Goal: Information Seeking & Learning: Learn about a topic

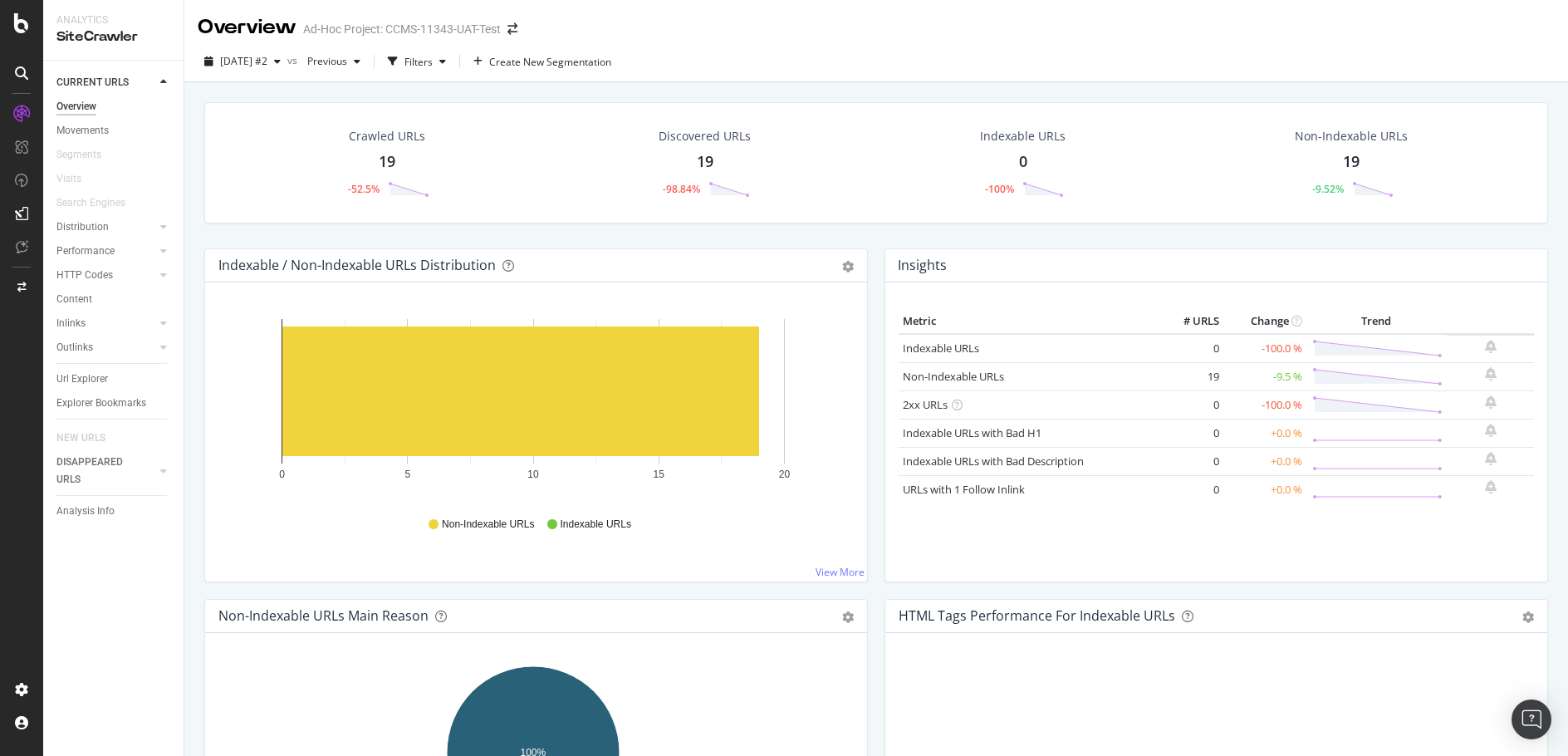
click at [100, 374] on div "Url Explorer" at bounding box center [82, 379] width 52 height 17
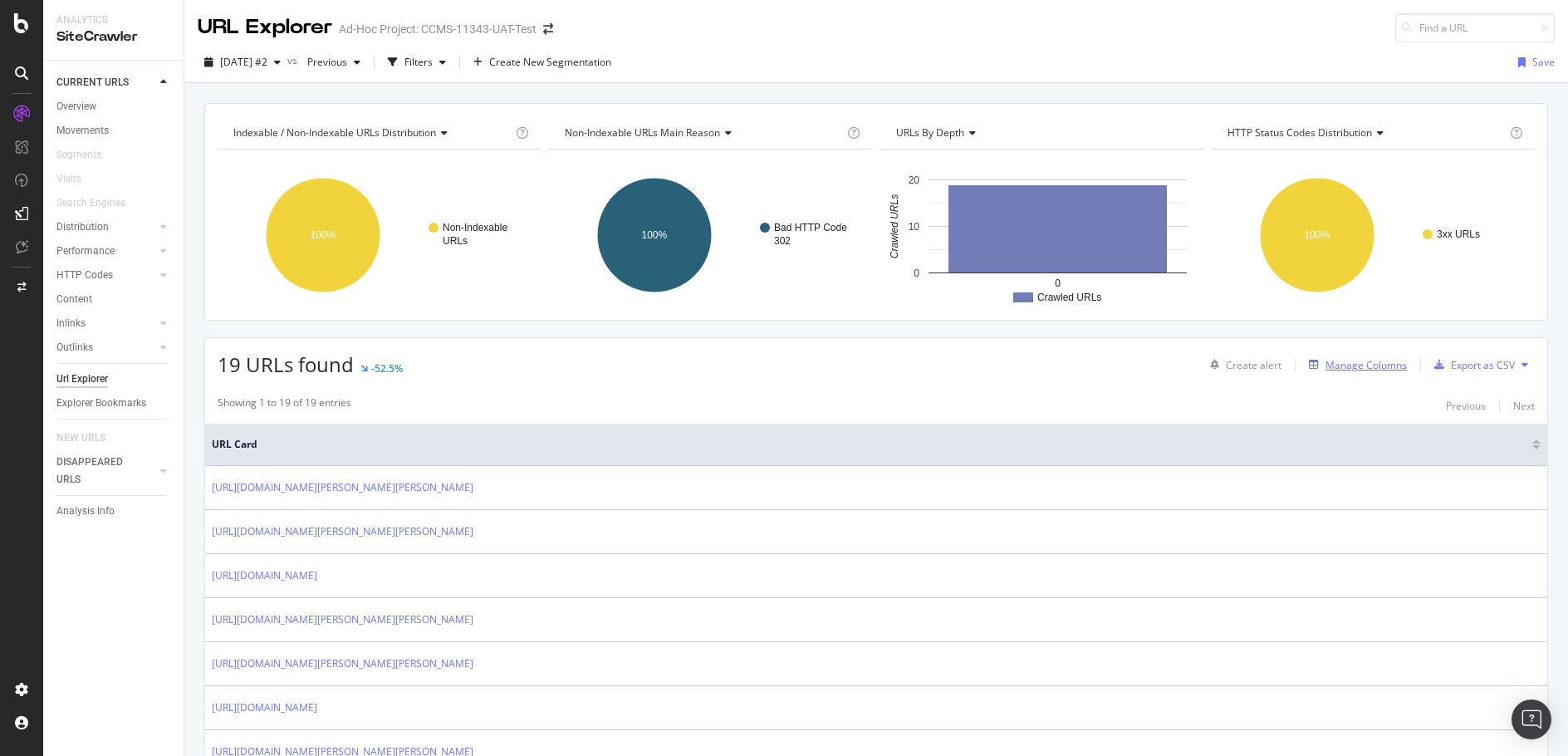
click at [1366, 363] on div "Manage Columns" at bounding box center [1366, 365] width 81 height 14
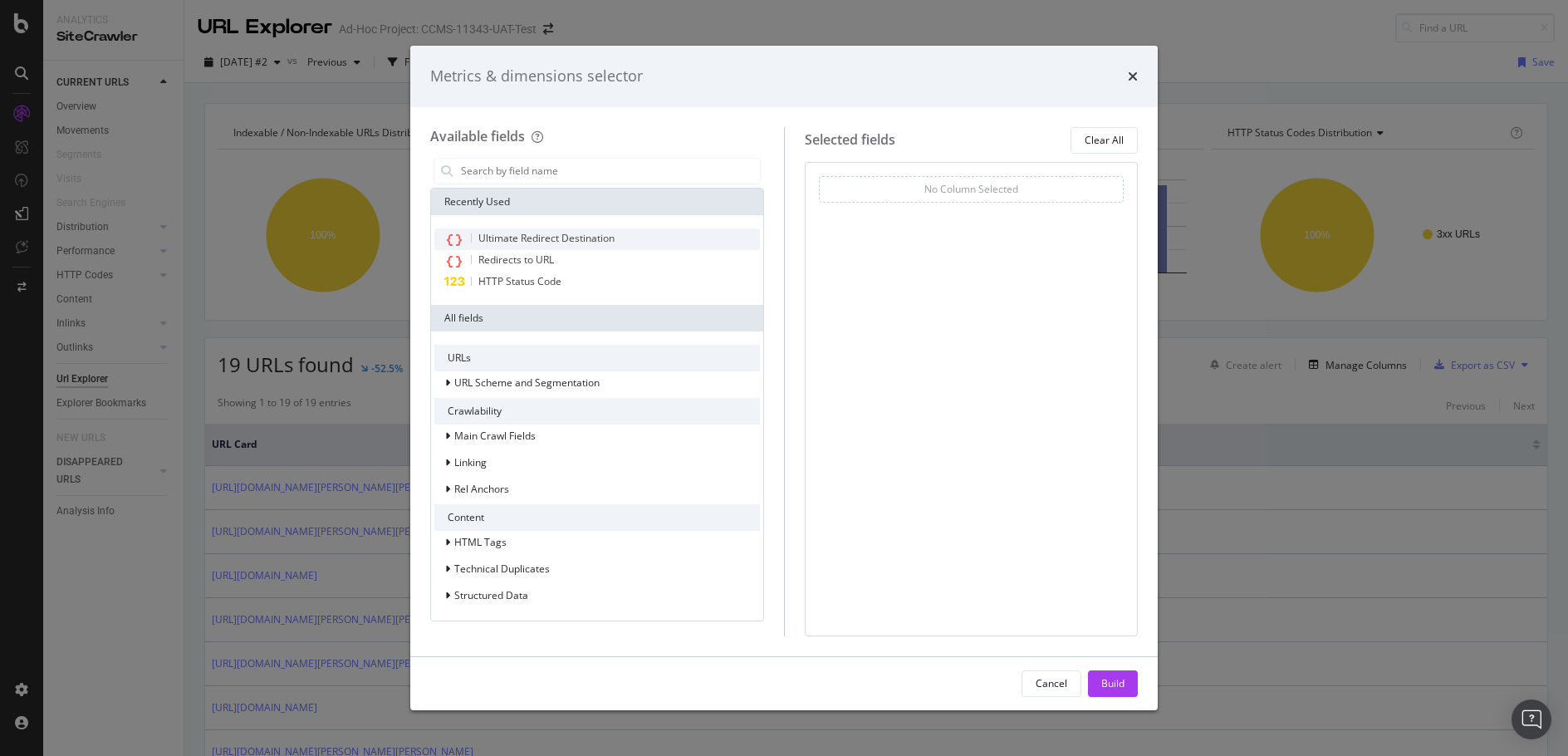
click at [510, 233] on span "Ultimate Redirect Destination" at bounding box center [546, 238] width 136 height 14
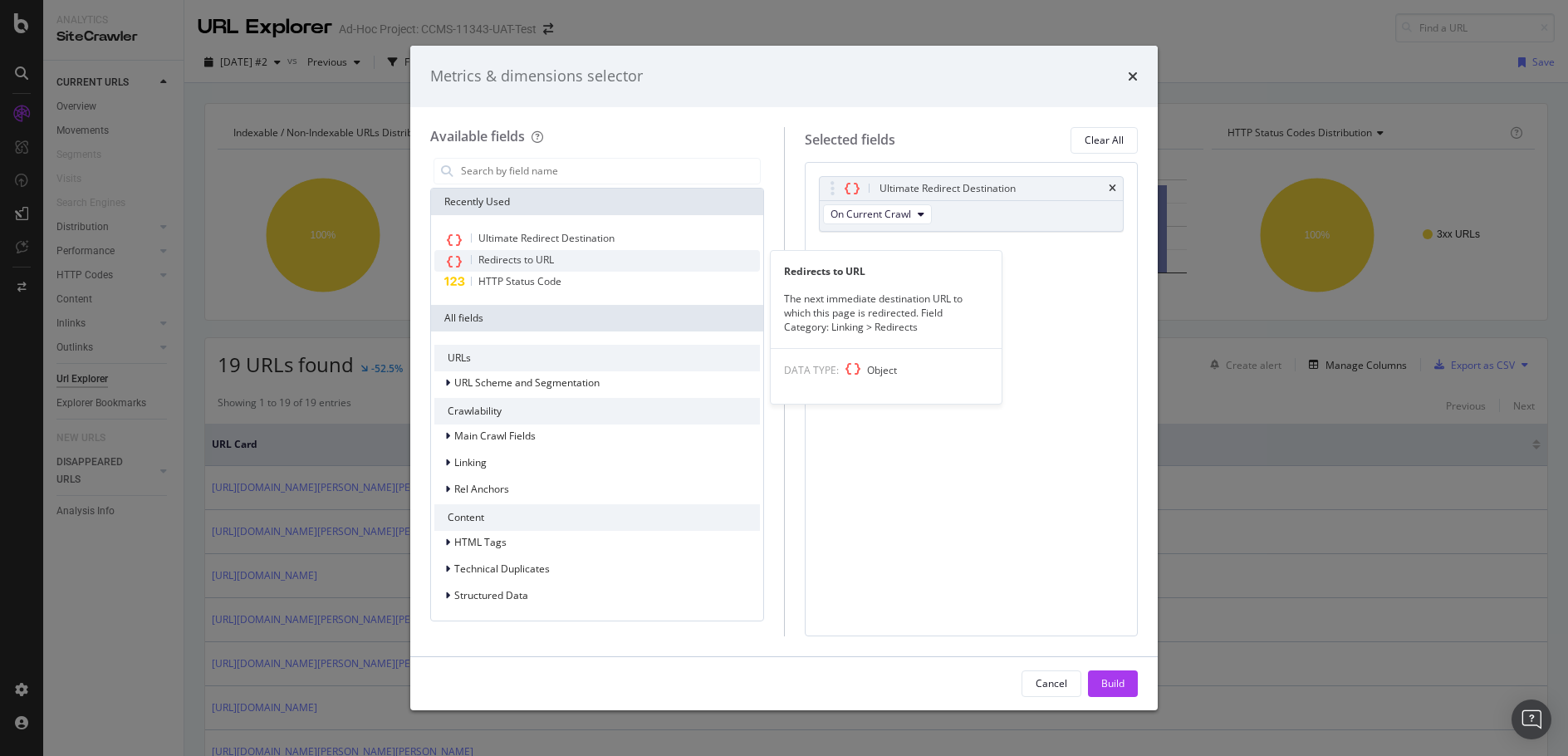
click at [519, 261] on span "Redirects to URL" at bounding box center [515, 260] width 76 height 14
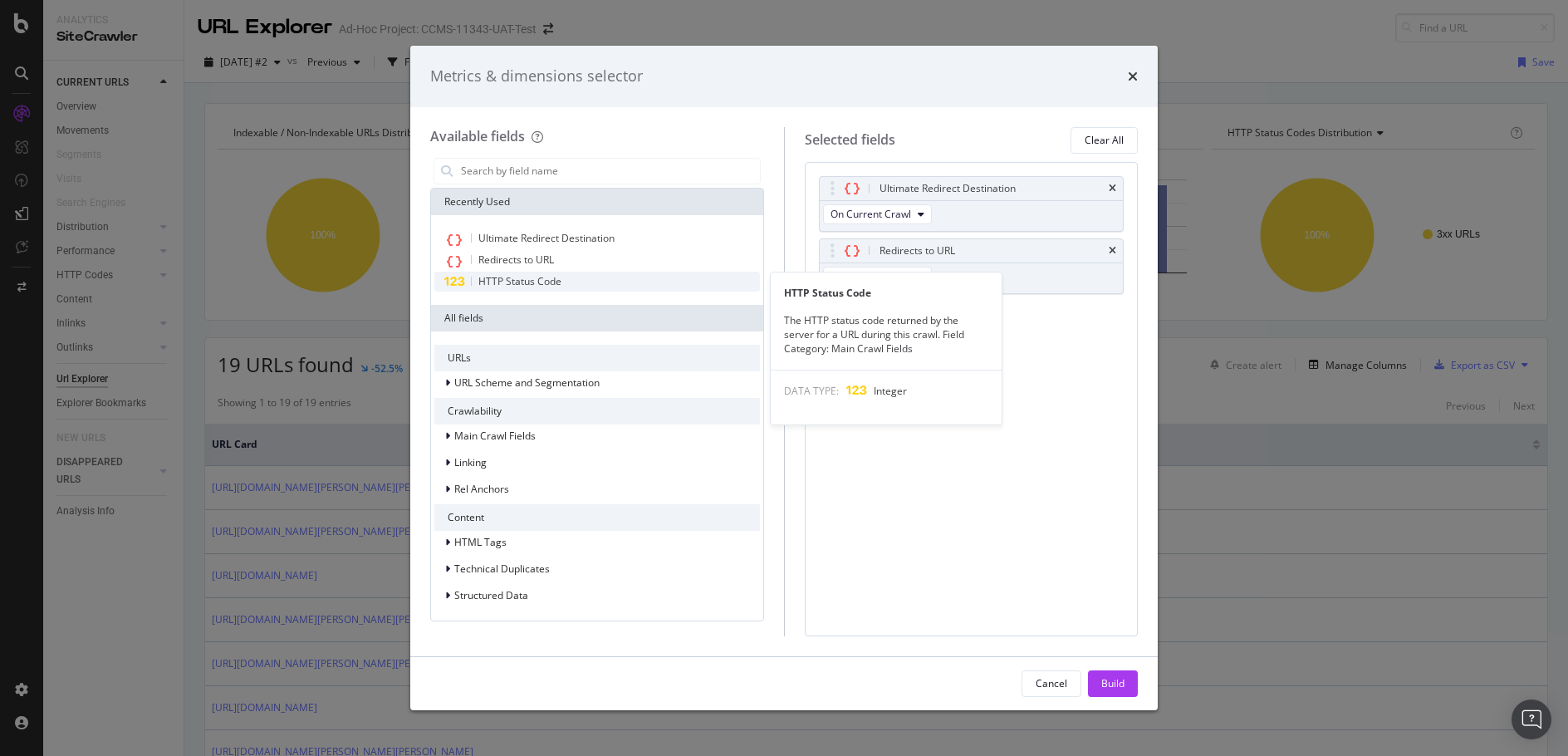
click at [524, 272] on div "HTTP Status Code" at bounding box center [598, 282] width 326 height 20
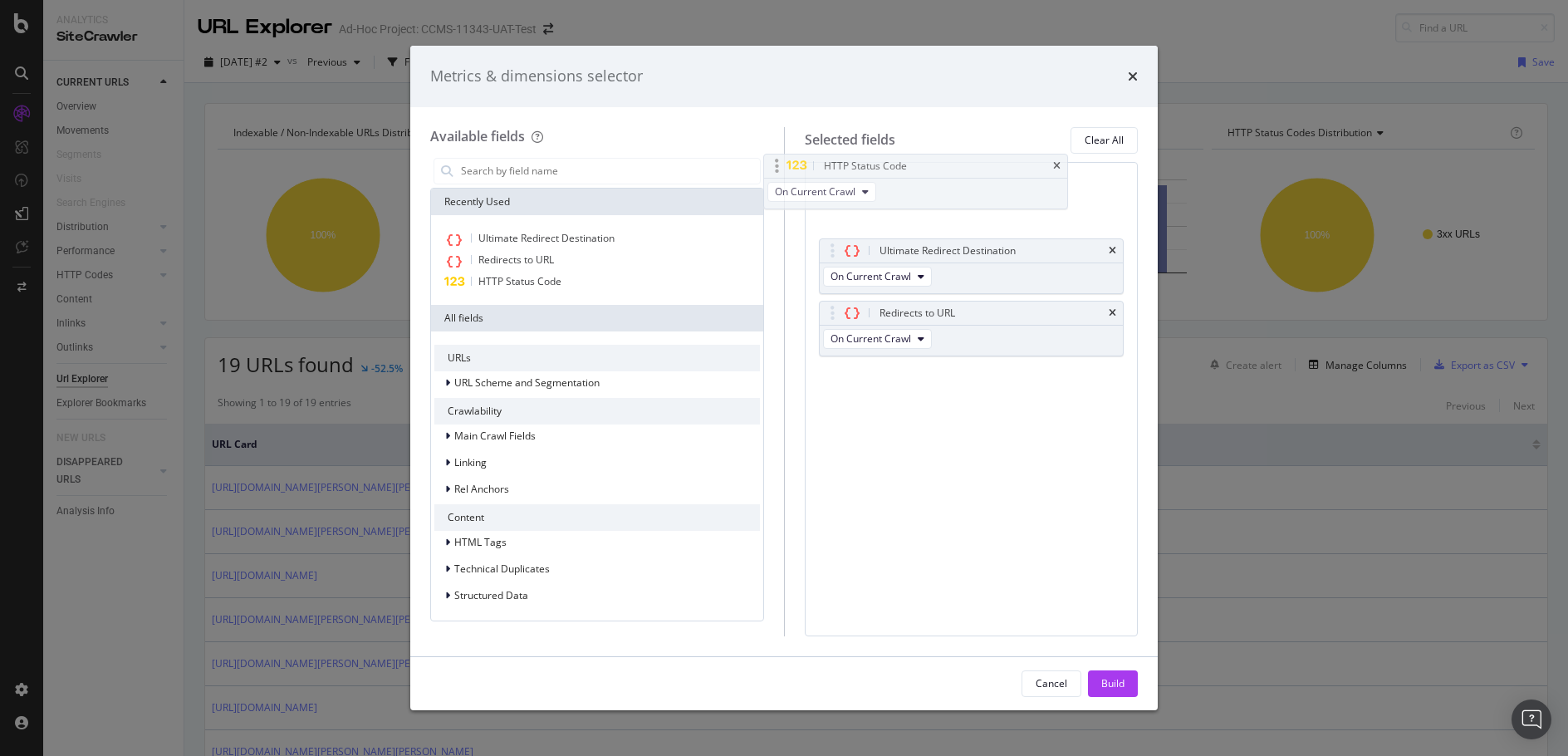
drag, startPoint x: 1059, startPoint y: 335, endPoint x: 1009, endPoint y: 191, distance: 152.4
click at [1009, 191] on body "Analytics SiteCrawler CURRENT URLS Overview Movements Segments Visits Search En…" at bounding box center [784, 378] width 1568 height 756
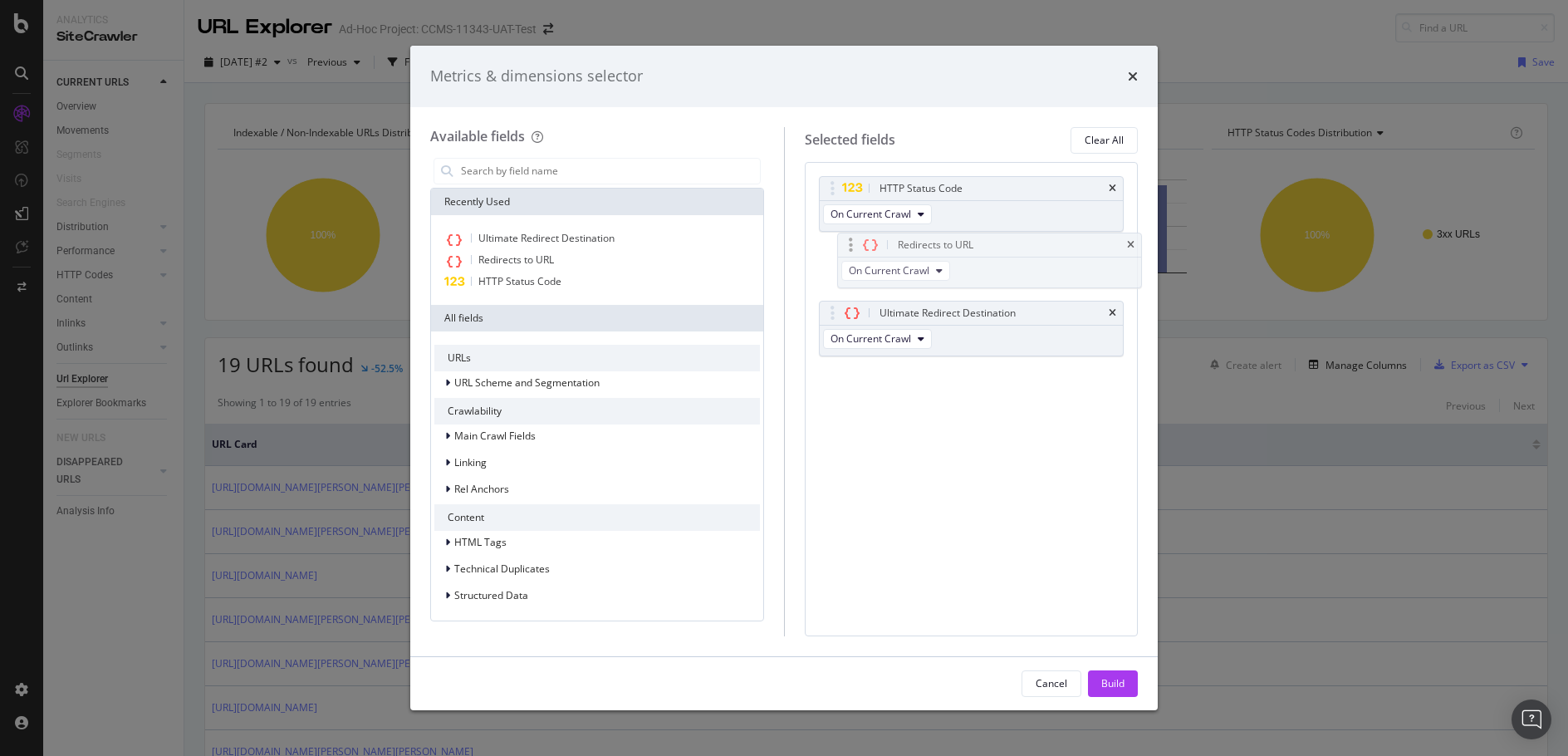
drag, startPoint x: 1046, startPoint y: 341, endPoint x: 1064, endPoint y: 272, distance: 71.3
click at [1064, 272] on body "Analytics SiteCrawler CURRENT URLS Overview Movements Segments Visits Search En…" at bounding box center [784, 378] width 1568 height 756
drag, startPoint x: 1109, startPoint y: 675, endPoint x: 1047, endPoint y: 330, distance: 350.5
click at [1115, 673] on div "Build" at bounding box center [1113, 684] width 23 height 25
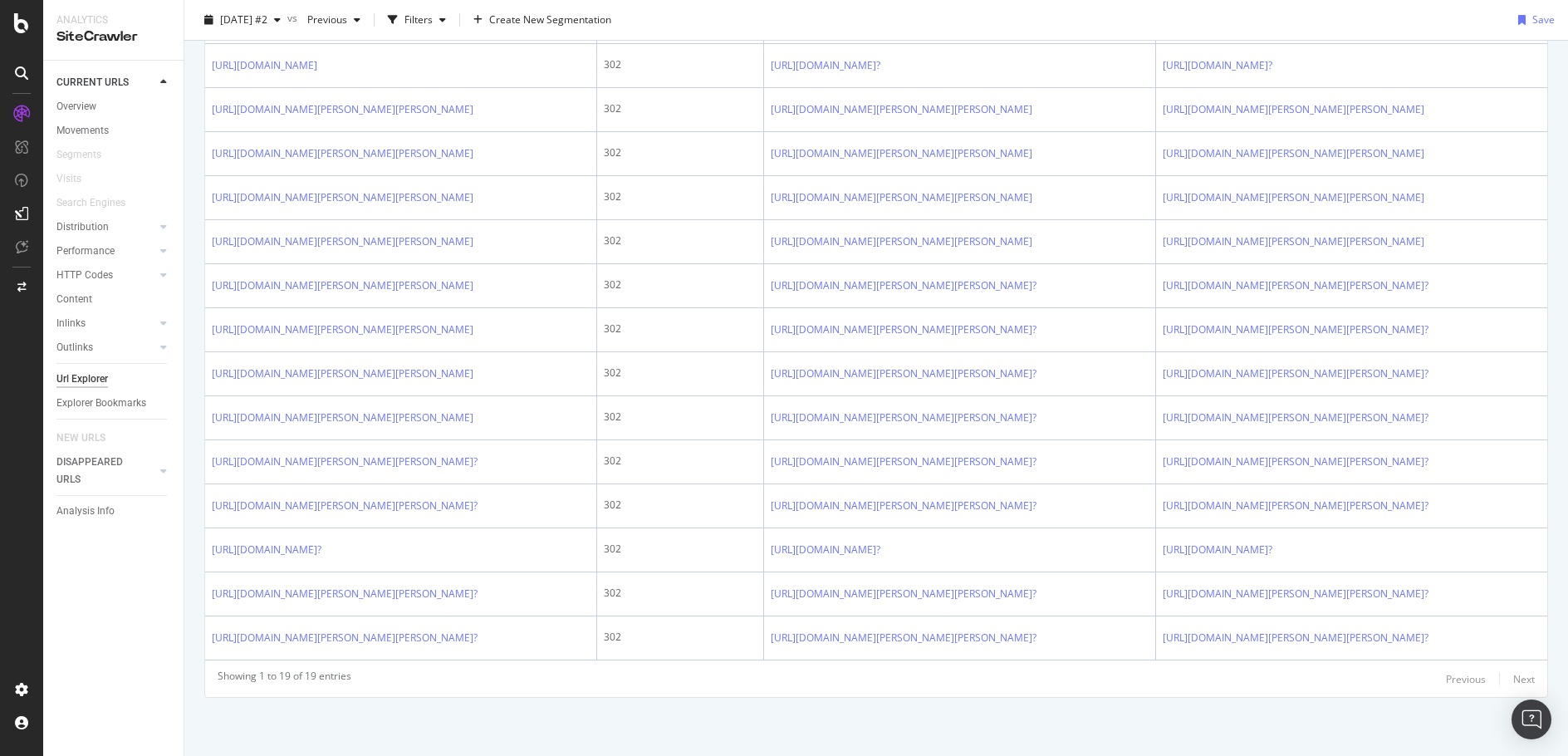
scroll to position [939, 0]
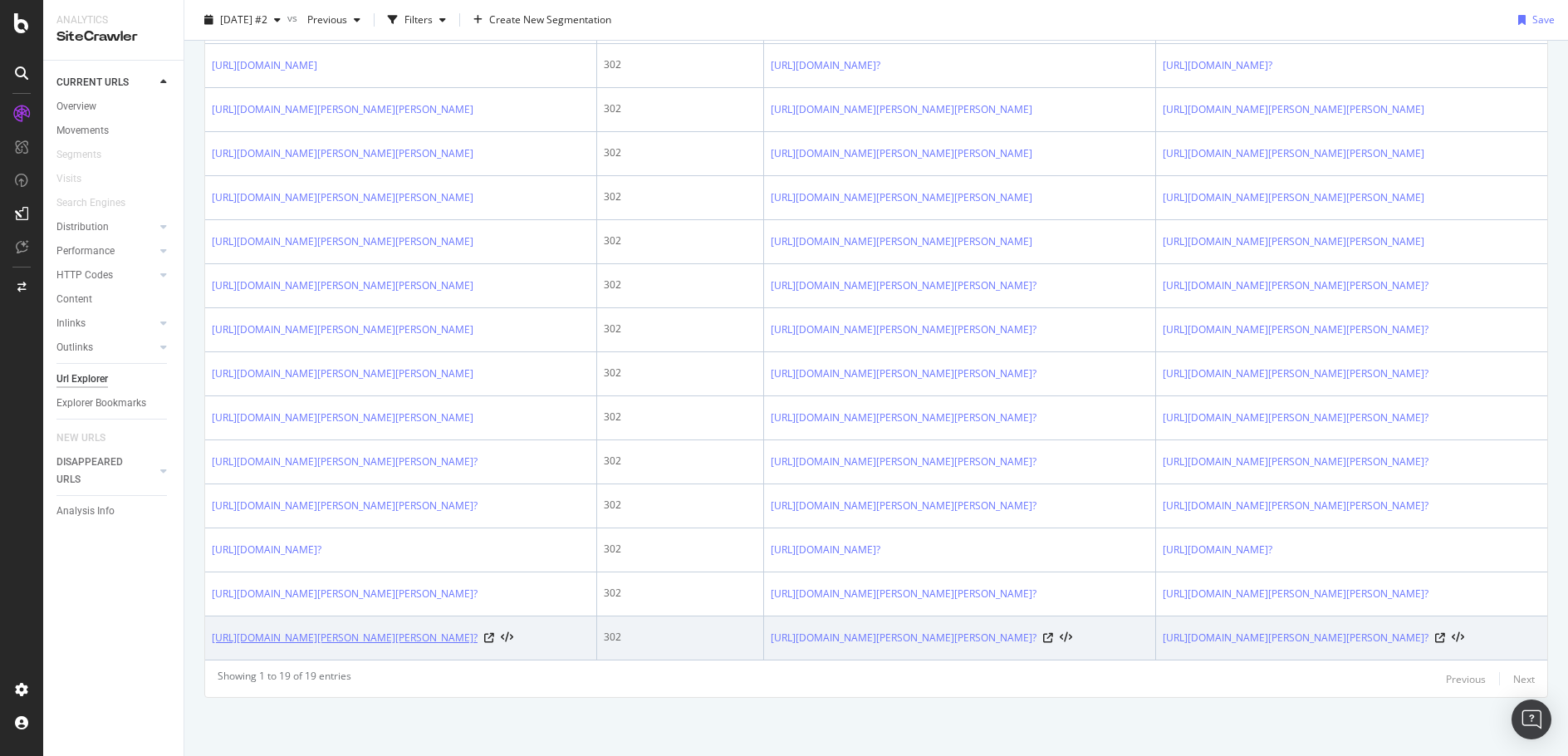
click at [478, 630] on link "[URL][DOMAIN_NAME][PERSON_NAME][PERSON_NAME]?" at bounding box center [344, 637] width 265 height 16
click at [494, 633] on icon at bounding box center [489, 638] width 10 height 10
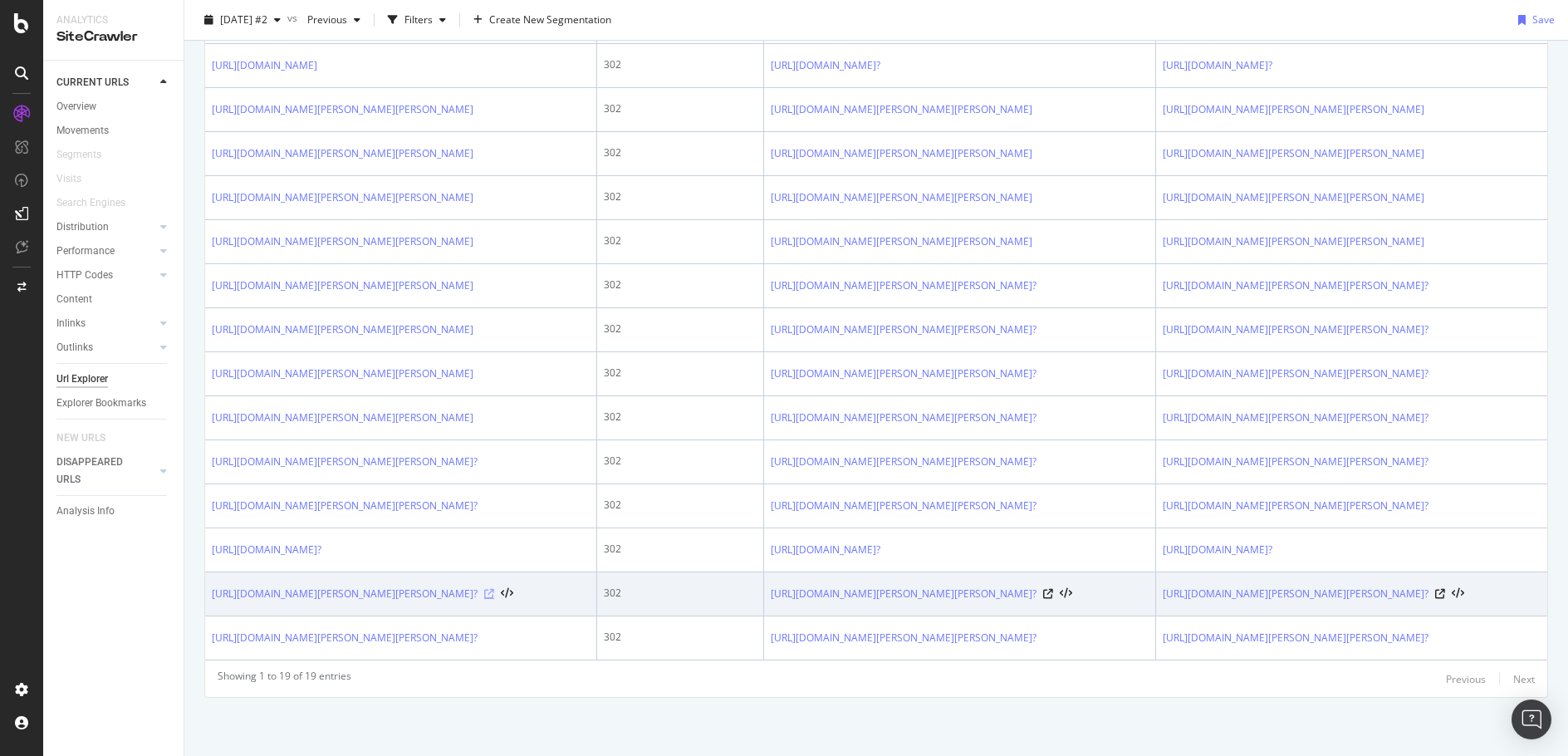
click at [494, 589] on icon at bounding box center [489, 594] width 10 height 10
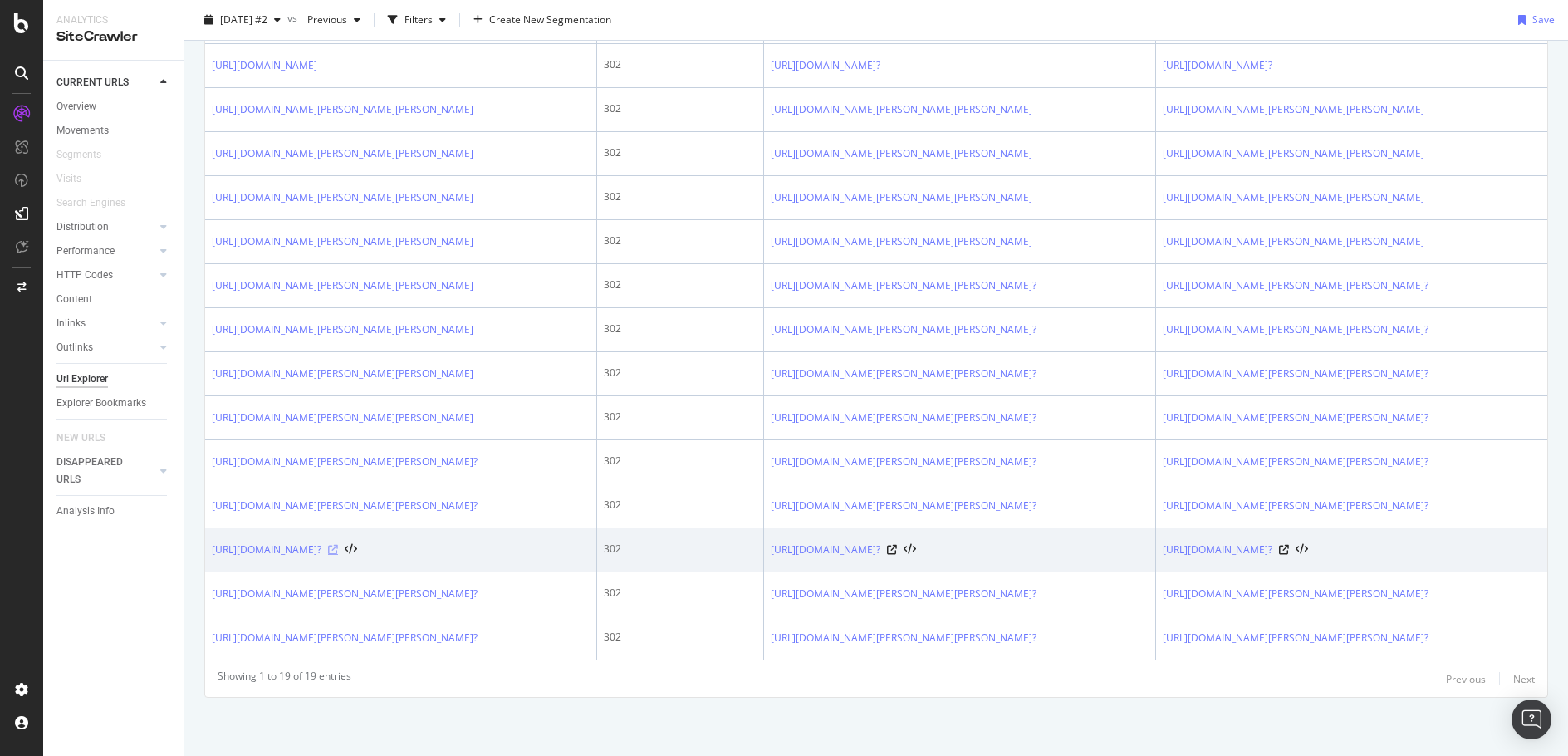
click at [338, 545] on icon at bounding box center [333, 550] width 10 height 10
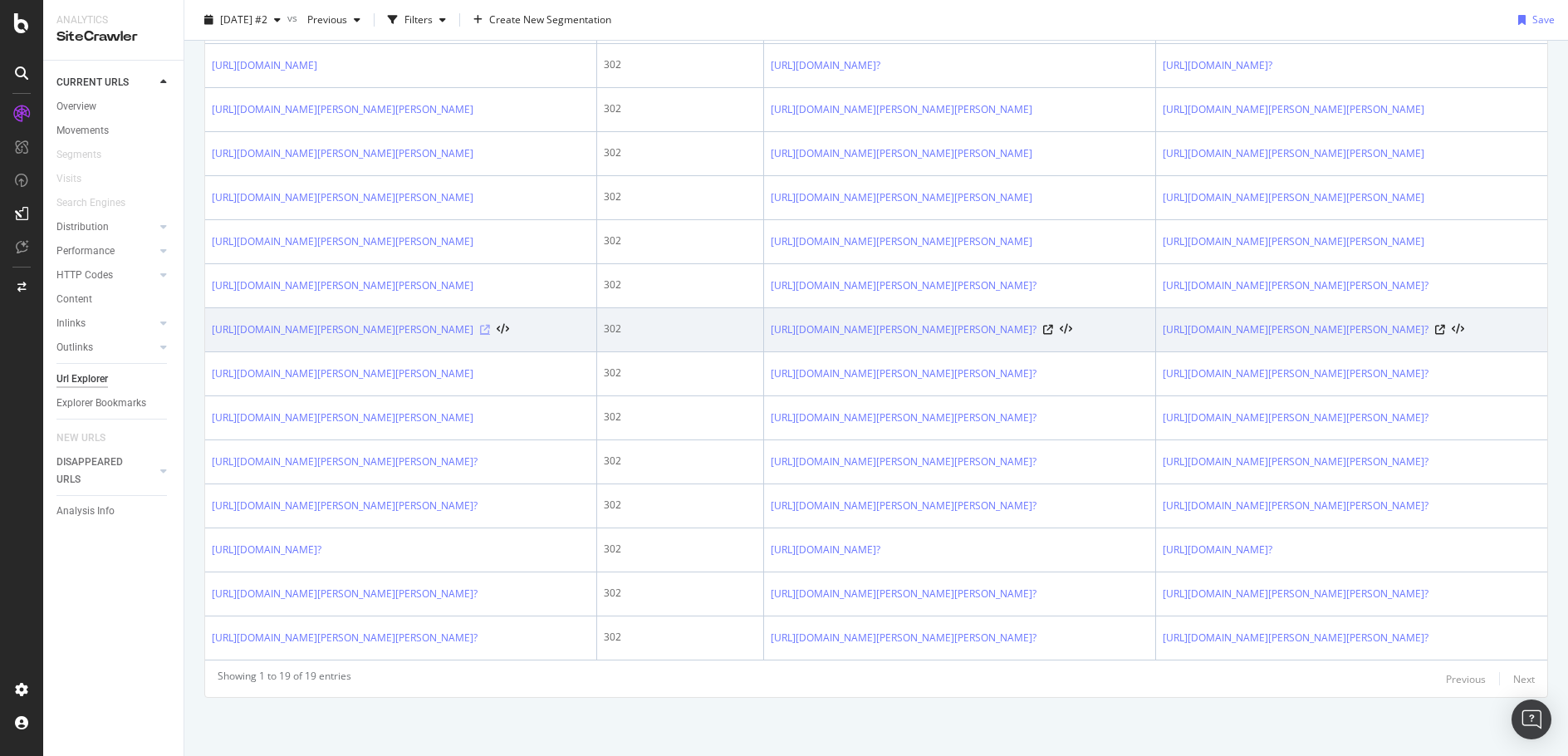
click at [490, 325] on icon at bounding box center [485, 330] width 10 height 10
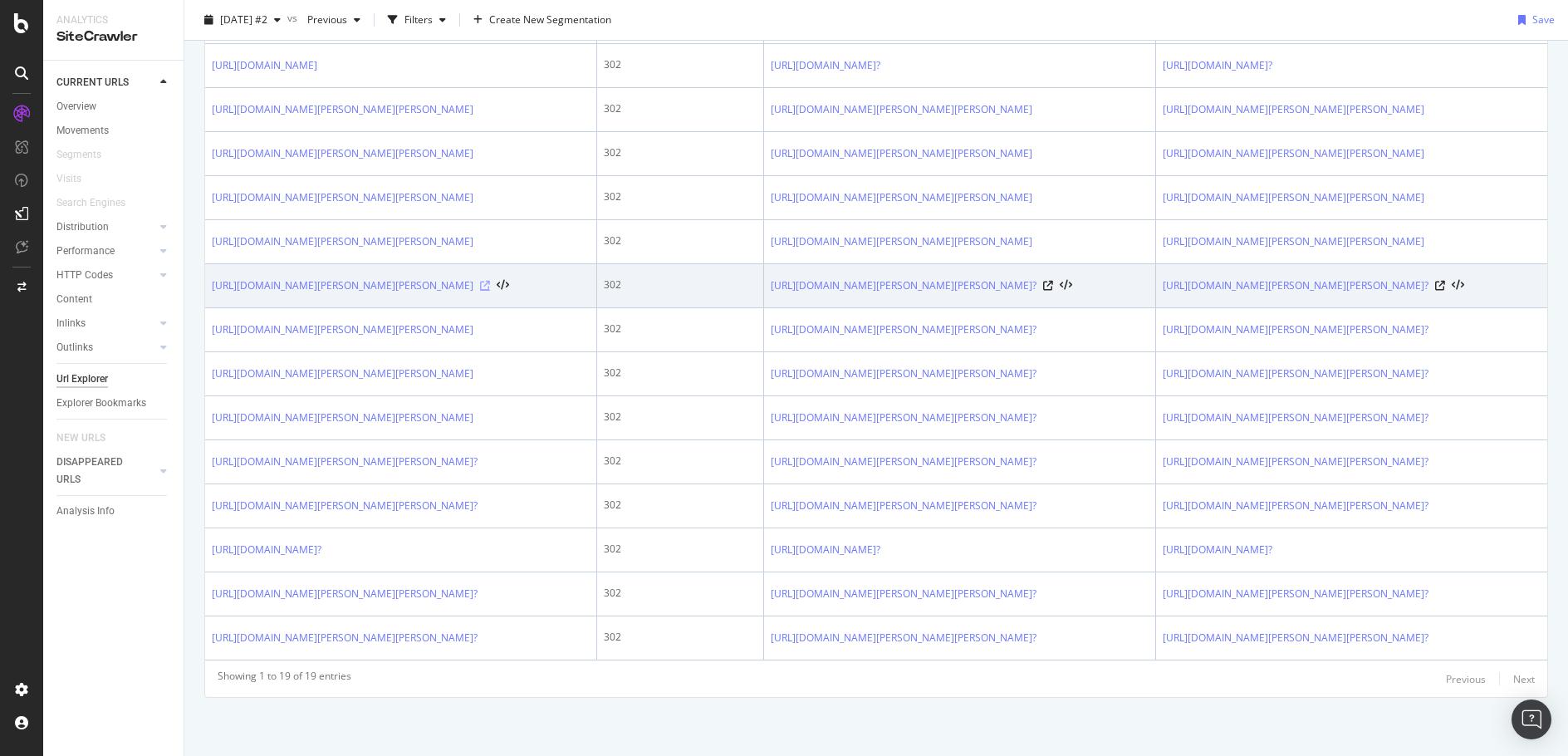
click at [490, 281] on icon at bounding box center [485, 286] width 10 height 10
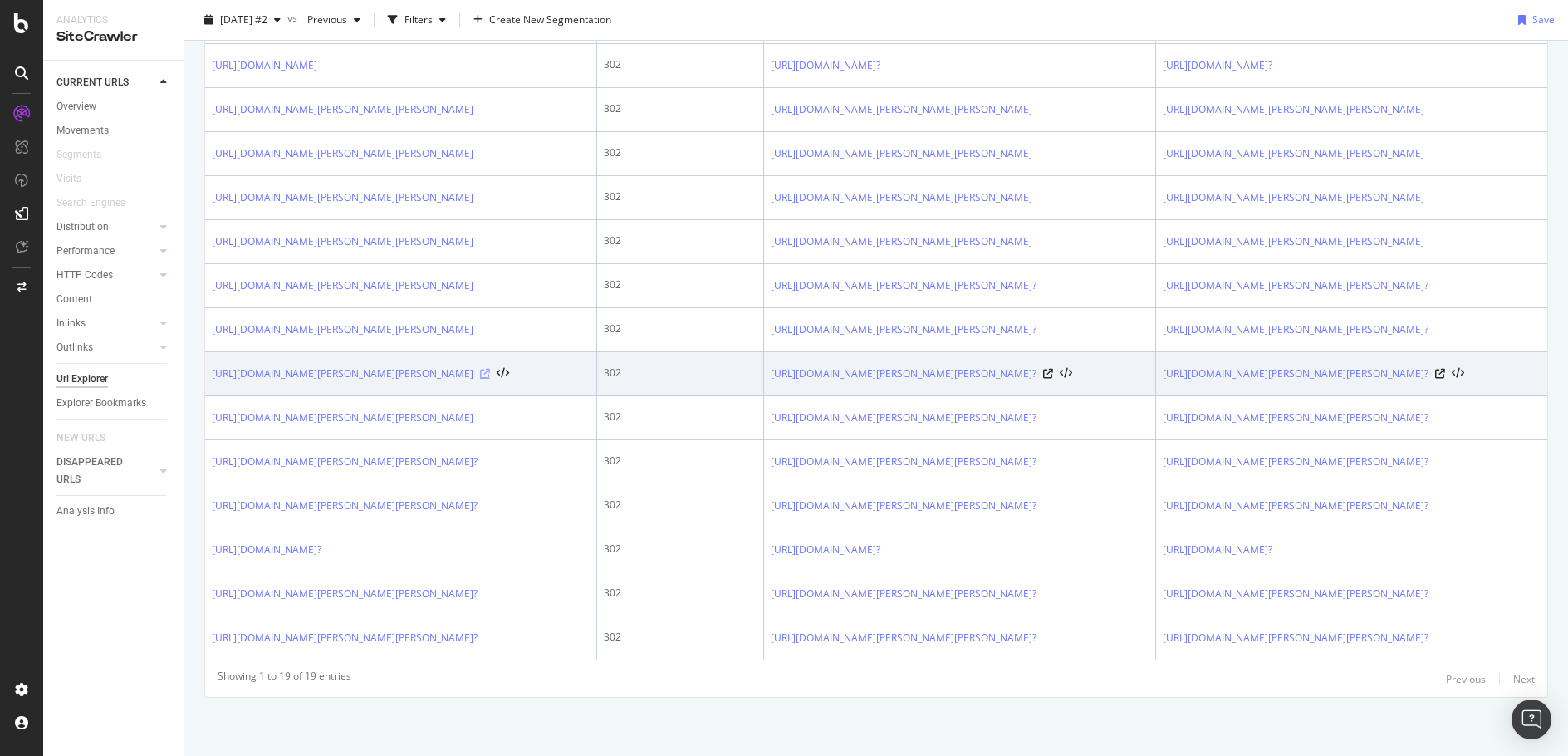
click at [490, 369] on icon at bounding box center [485, 374] width 10 height 10
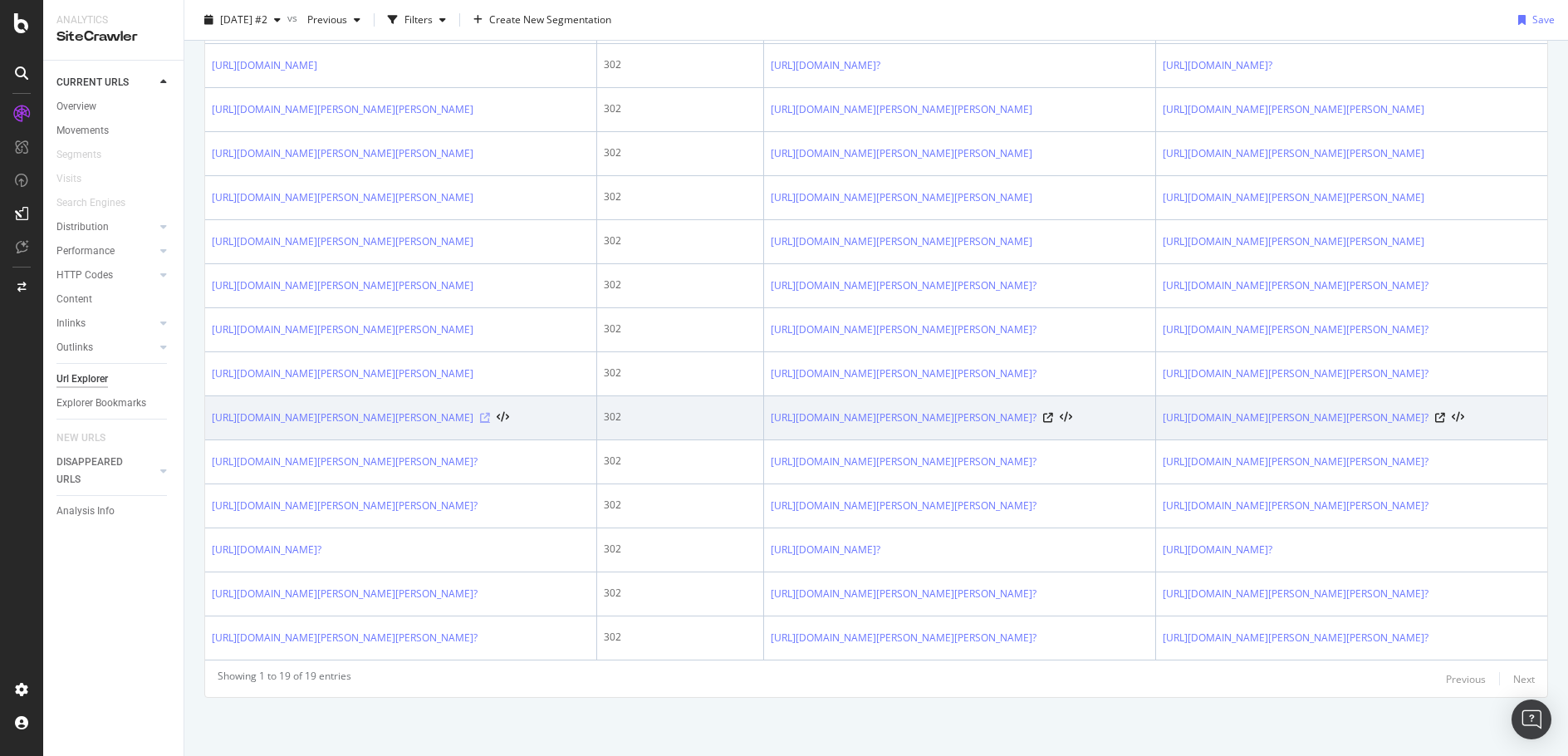
click at [490, 413] on icon at bounding box center [485, 418] width 10 height 10
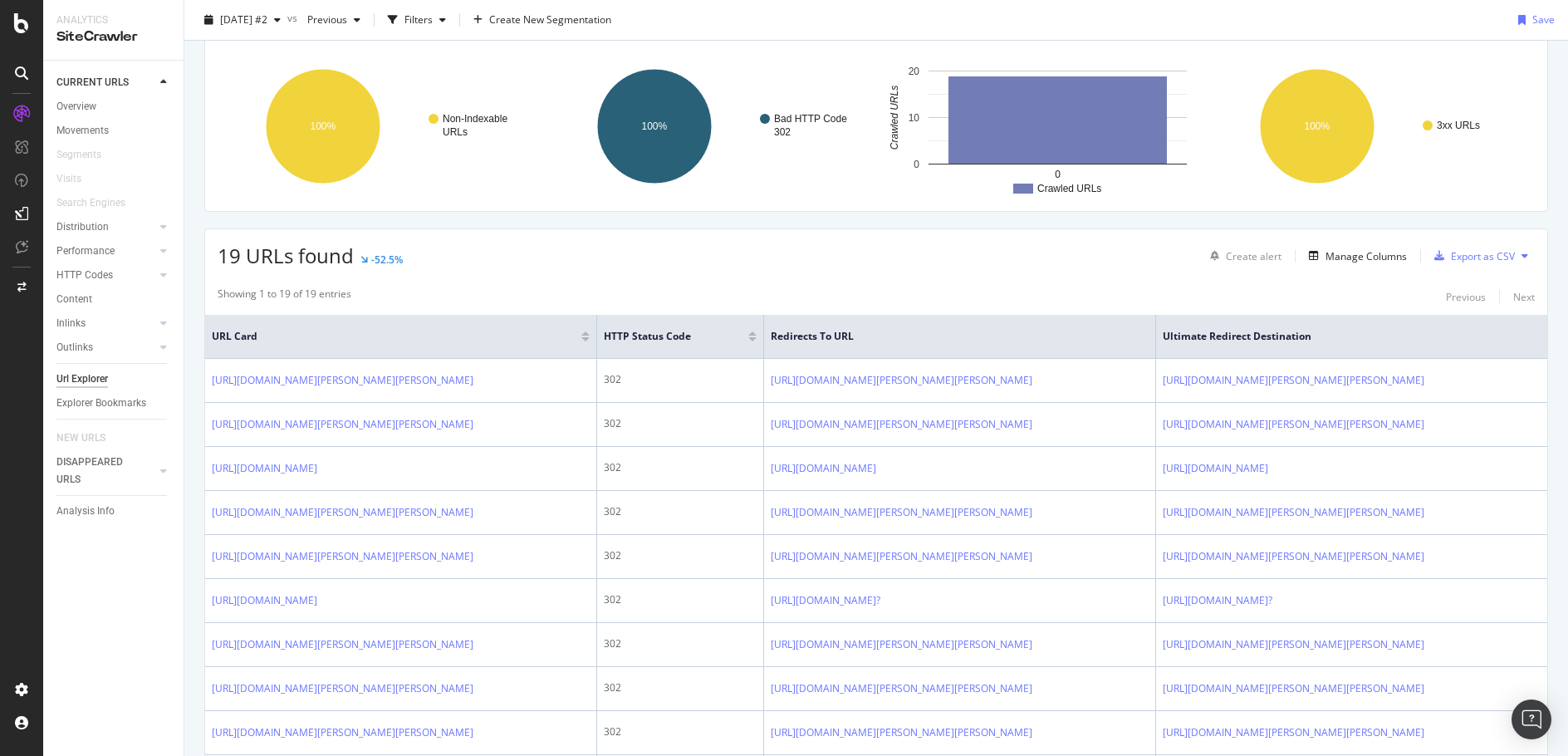
scroll to position [0, 0]
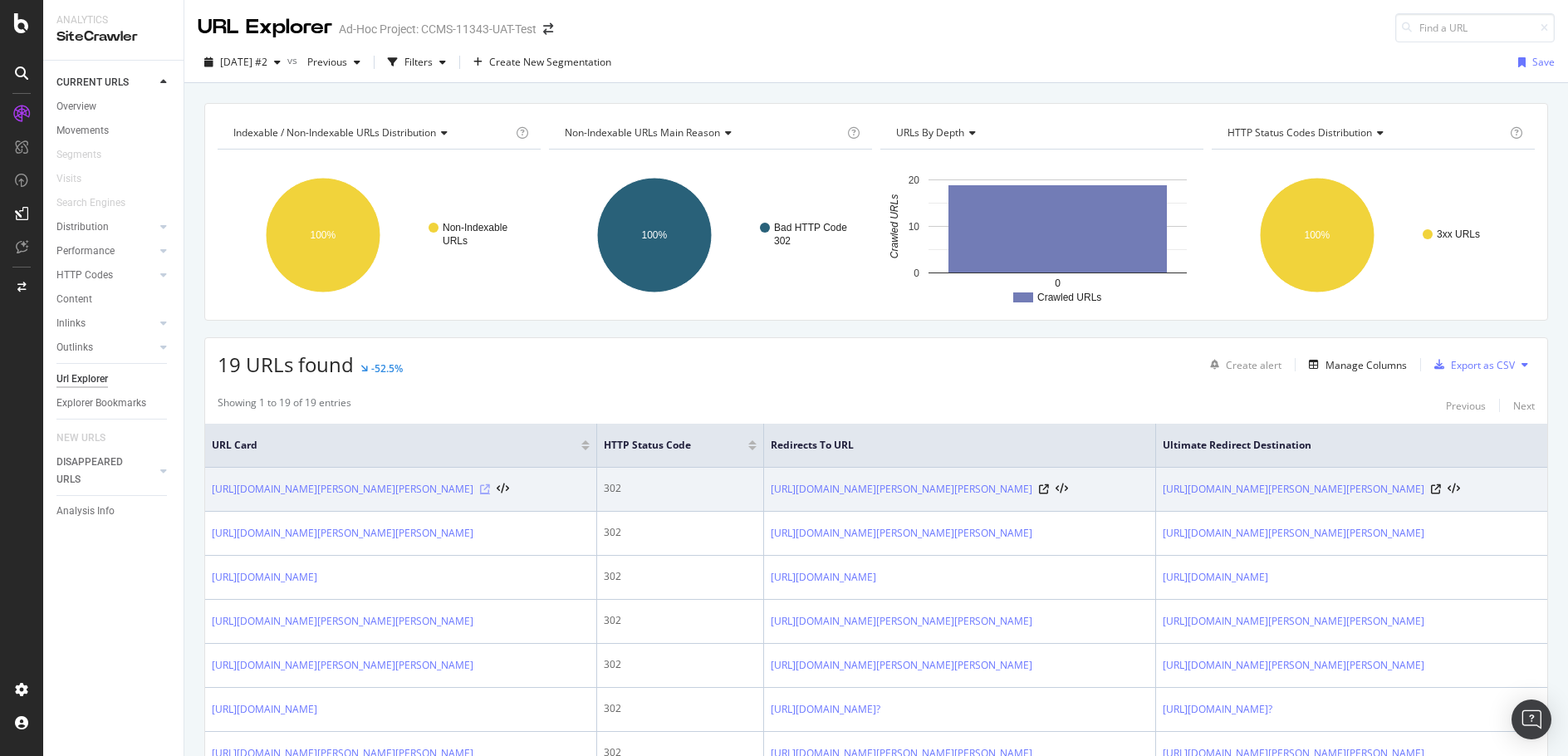
click at [490, 492] on icon at bounding box center [485, 490] width 10 height 10
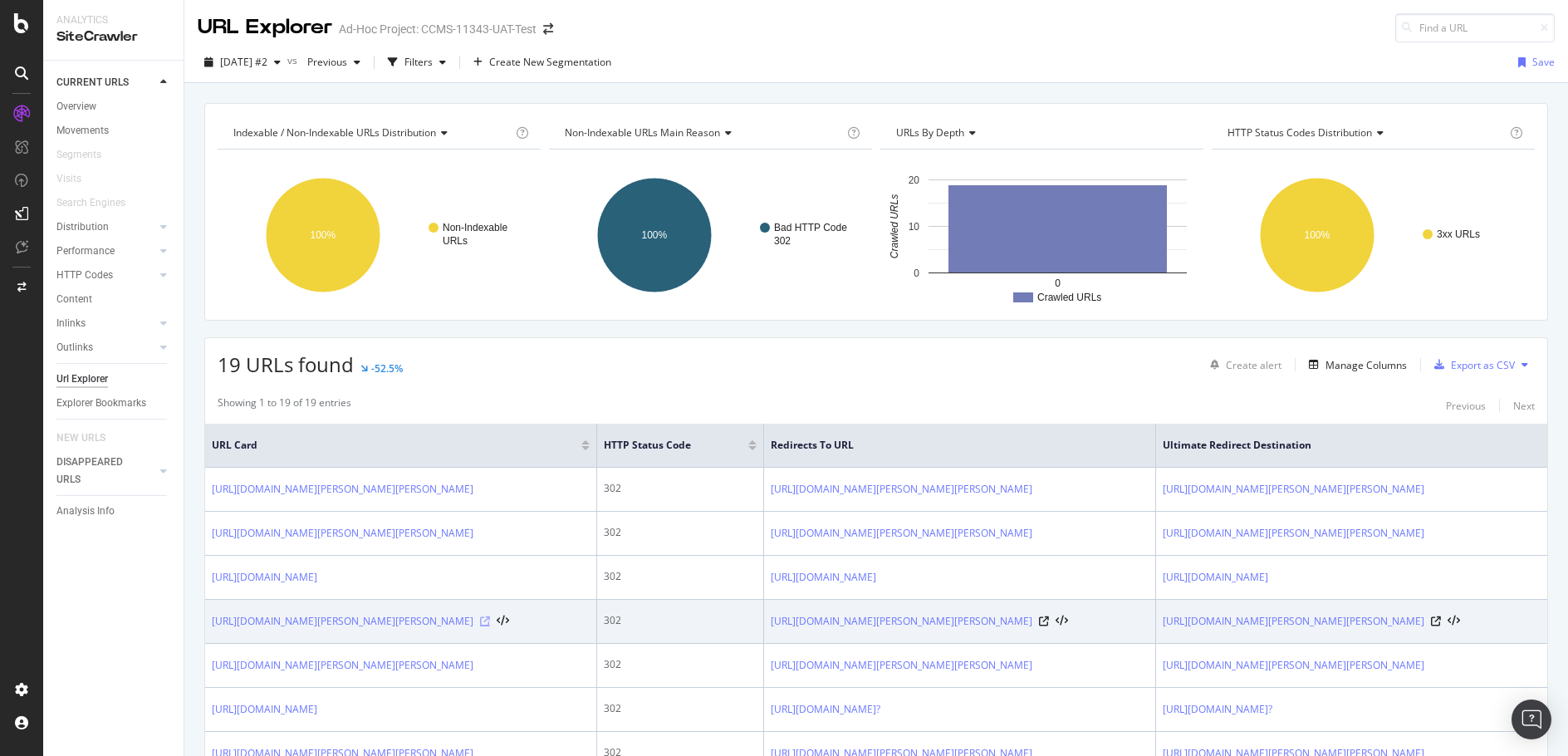
click at [490, 627] on icon at bounding box center [485, 621] width 10 height 10
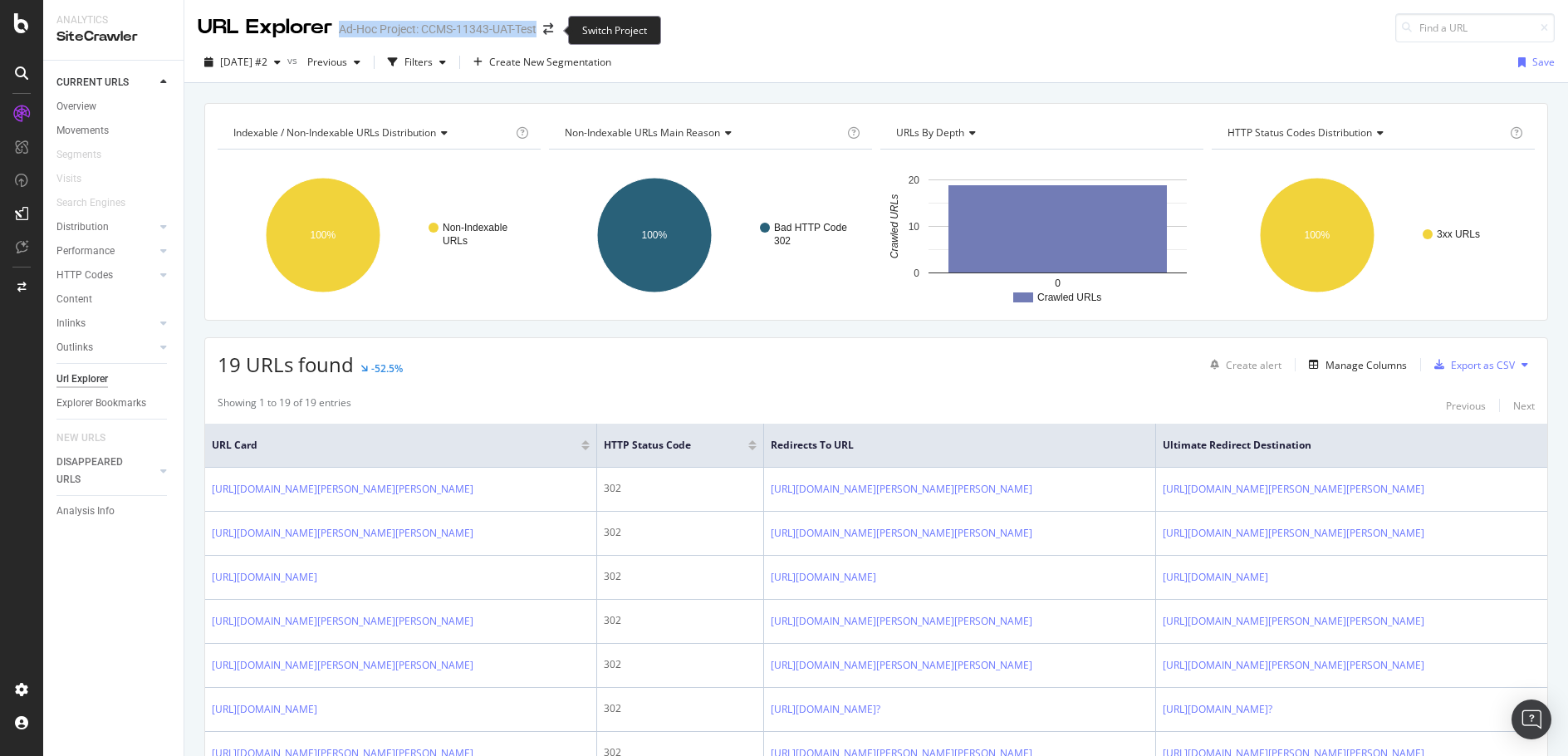
drag, startPoint x: 341, startPoint y: 29, endPoint x: 522, endPoint y: 28, distance: 181.0
click at [537, 28] on div "URL Explorer Ad-Hoc Project: CCMS-11343-UAT-Test" at bounding box center [383, 28] width 372 height 29
copy div "Ad-Hoc Project: CCMS-11343-UAT-Test"
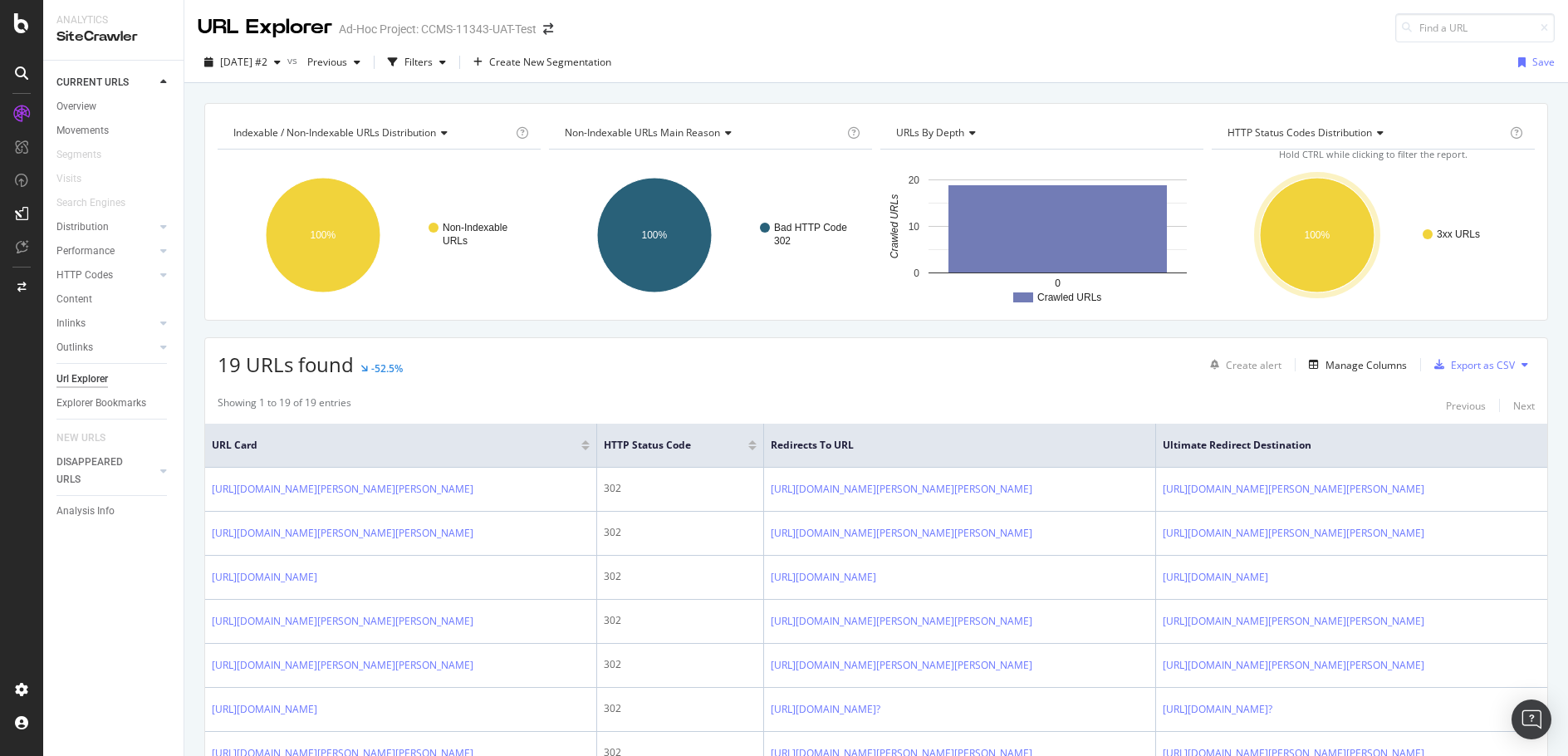
click at [1016, 29] on div "URL Explorer Ad-Hoc Project: CCMS-11343-UAT-Test" at bounding box center [876, 21] width 1384 height 42
